Goal: Download file/media

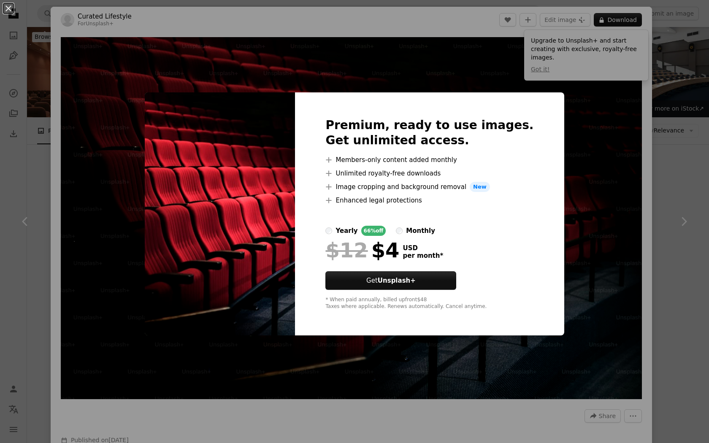
scroll to position [3270, 0]
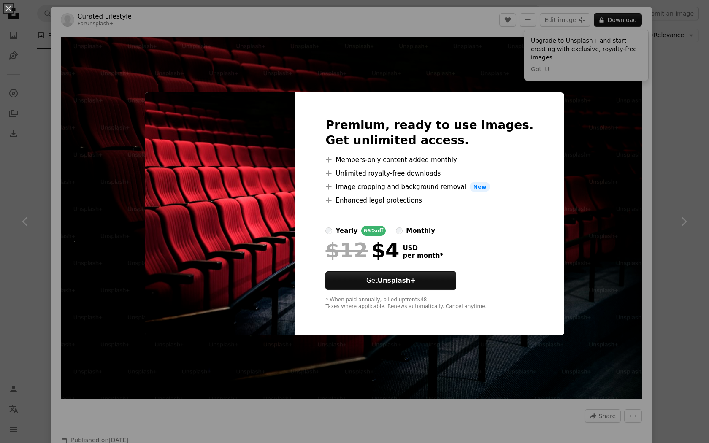
click at [422, 231] on label "monthly" at bounding box center [415, 231] width 39 height 10
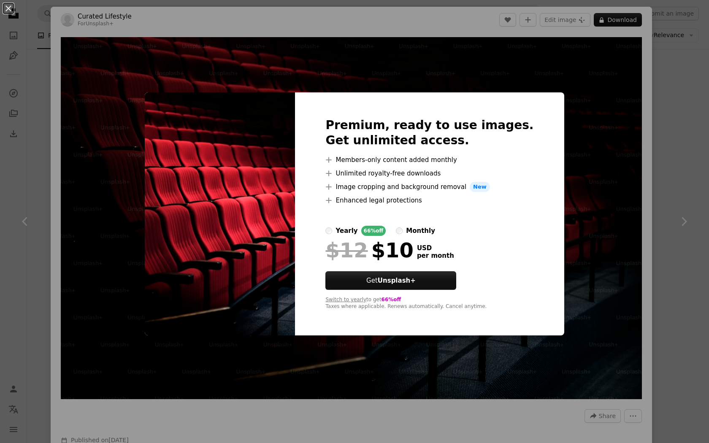
click at [295, 180] on img at bounding box center [220, 213] width 150 height 243
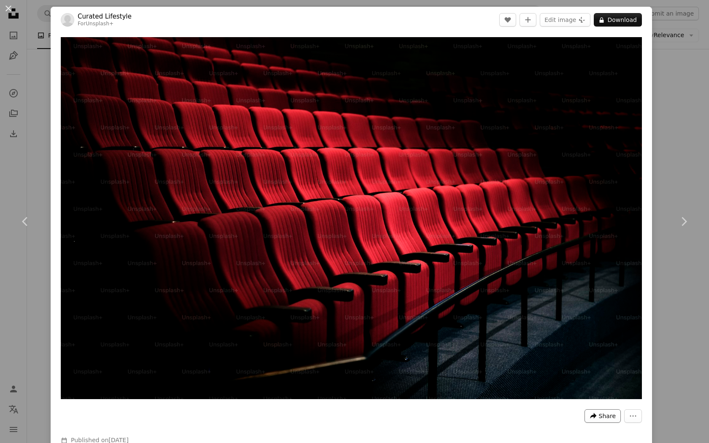
click at [616, 423] on span "Share" at bounding box center [607, 416] width 17 height 13
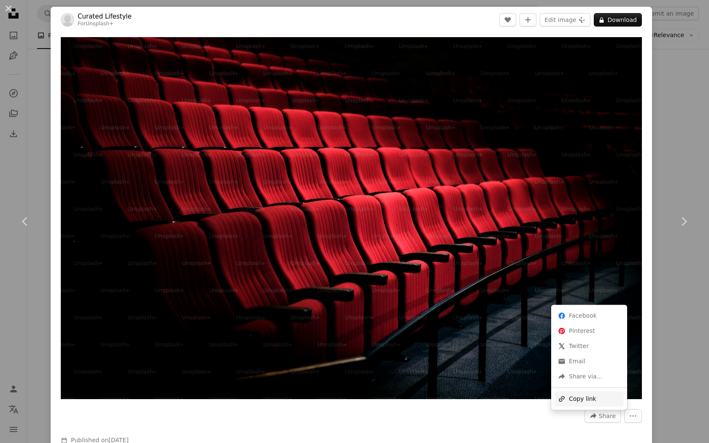
click at [600, 396] on div "A URL sharing icon (chains) Copy link" at bounding box center [589, 398] width 69 height 15
